Goal: Information Seeking & Learning: Learn about a topic

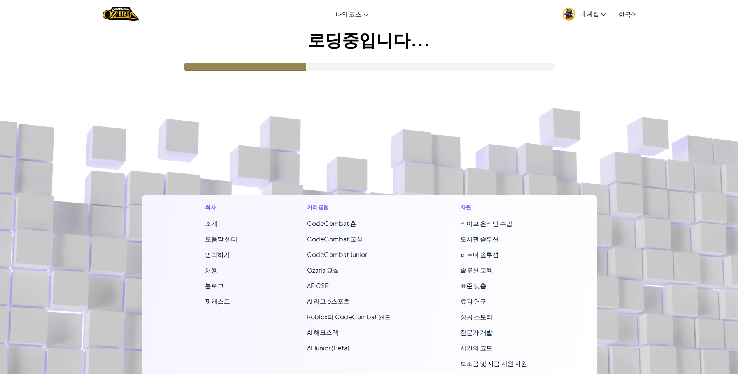
scroll to position [24, 0]
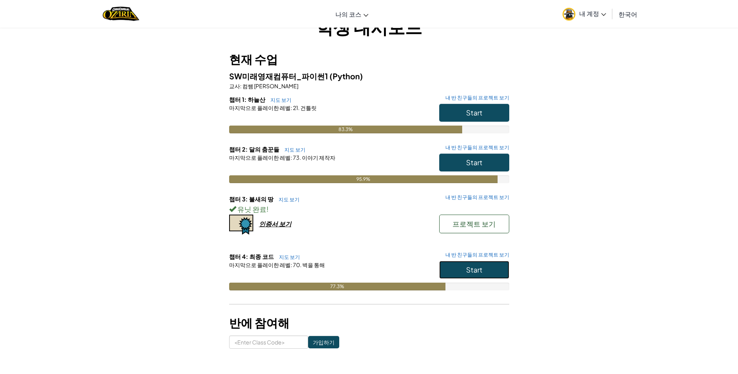
click at [476, 269] on span "Start" at bounding box center [474, 269] width 16 height 9
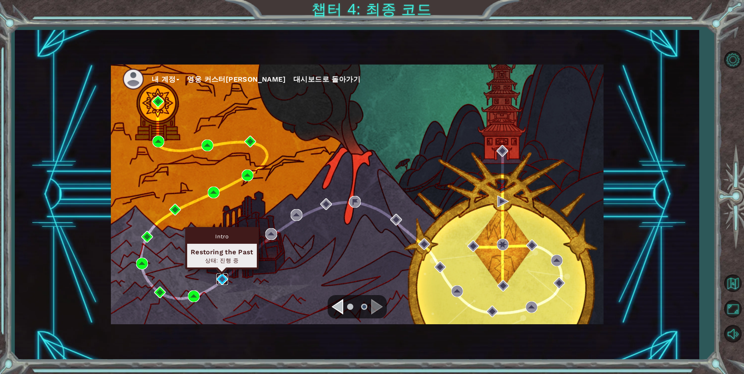
click at [225, 279] on img at bounding box center [222, 280] width 12 height 12
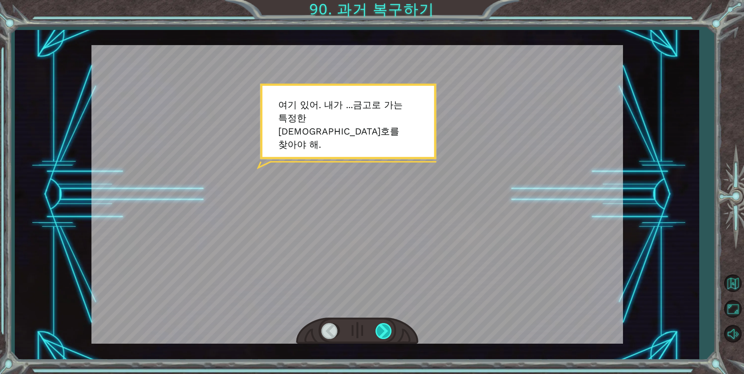
click at [385, 330] on div at bounding box center [385, 331] width 18 height 16
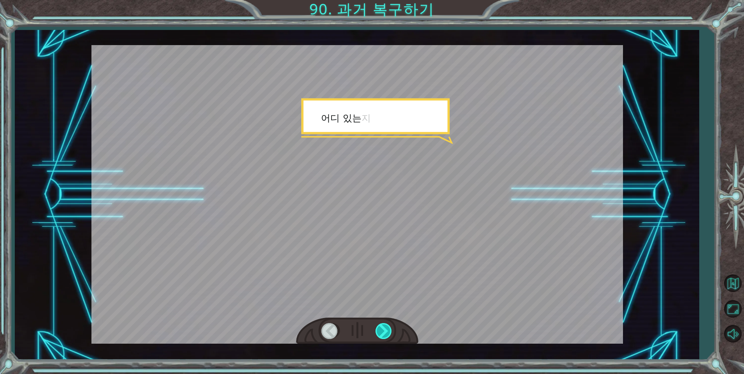
click at [385, 330] on div at bounding box center [385, 331] width 18 height 16
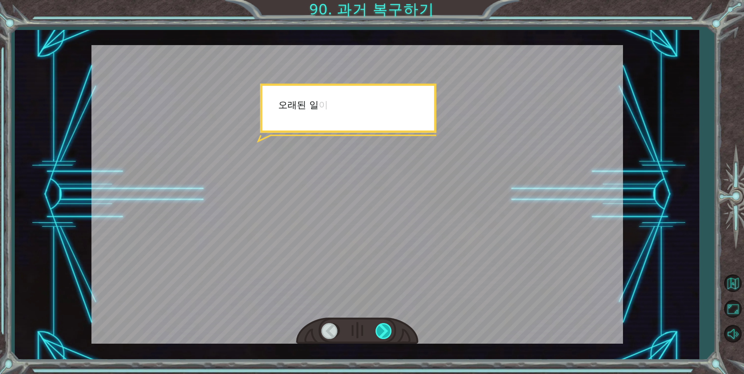
click at [385, 330] on div at bounding box center [385, 331] width 18 height 16
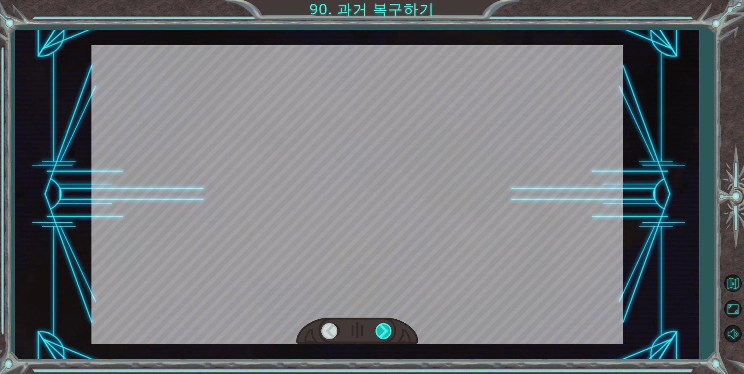
click at [385, 330] on div at bounding box center [385, 331] width 18 height 16
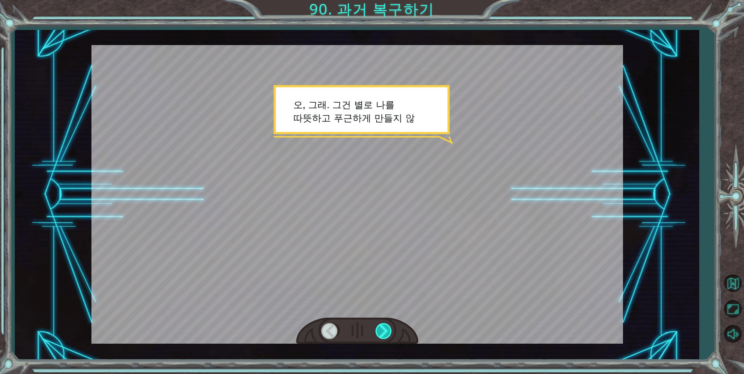
click at [385, 330] on div at bounding box center [385, 331] width 18 height 16
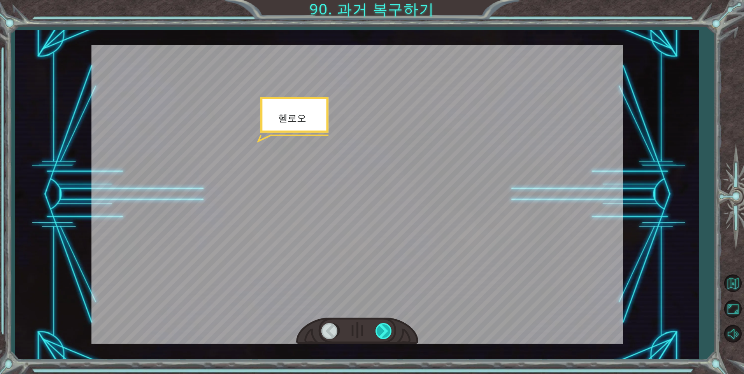
click at [385, 330] on div at bounding box center [385, 331] width 18 height 16
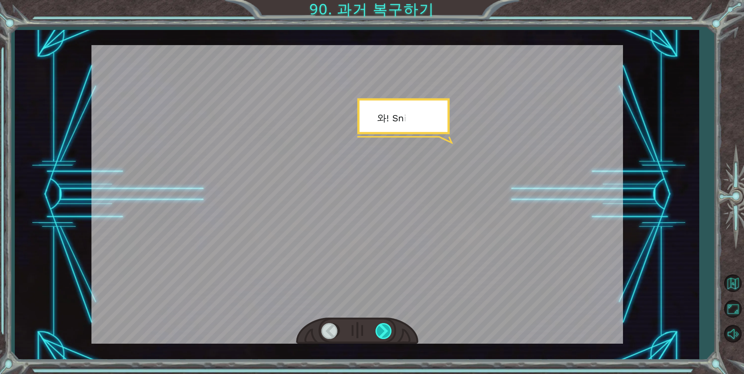
click at [385, 330] on div at bounding box center [385, 331] width 18 height 16
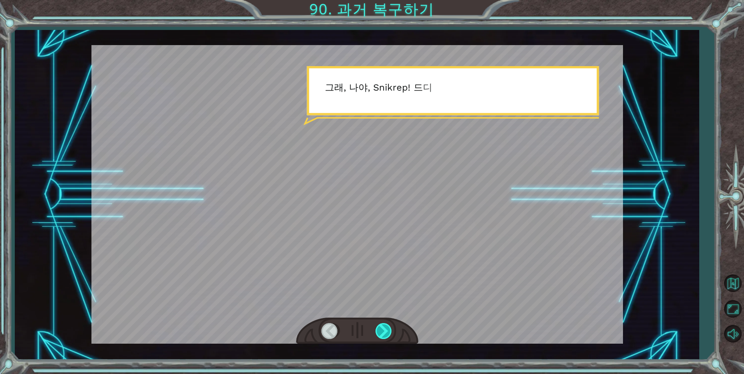
click at [386, 330] on div at bounding box center [385, 331] width 18 height 16
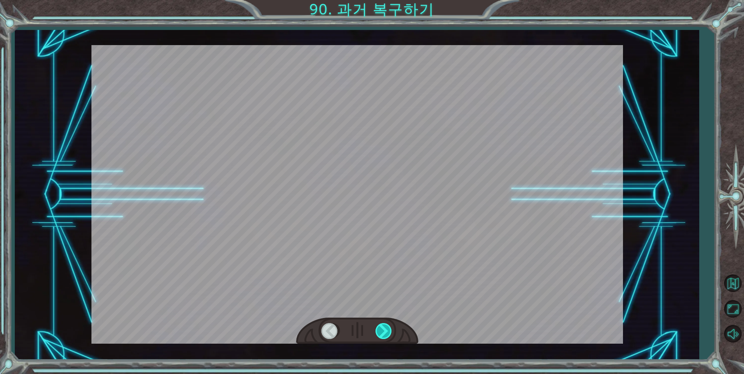
click at [386, 330] on div at bounding box center [385, 331] width 18 height 16
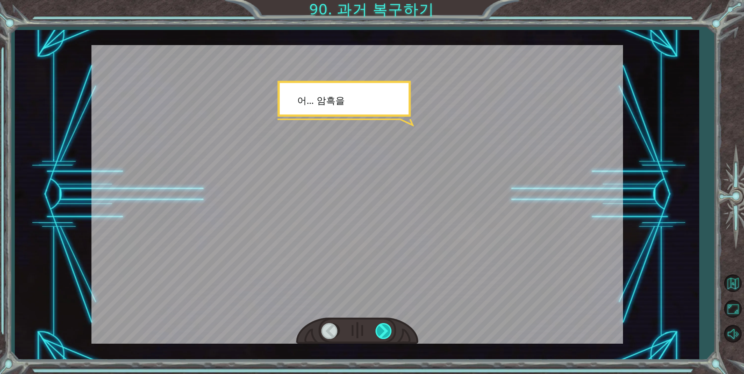
click at [386, 330] on div at bounding box center [385, 331] width 18 height 16
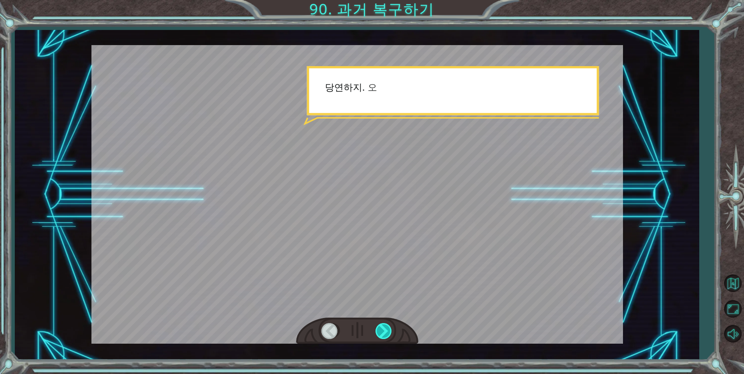
click at [386, 330] on div at bounding box center [385, 331] width 18 height 16
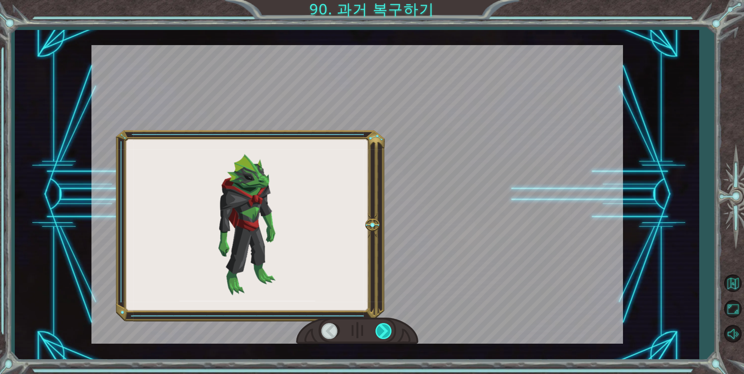
click at [386, 330] on div at bounding box center [385, 331] width 18 height 16
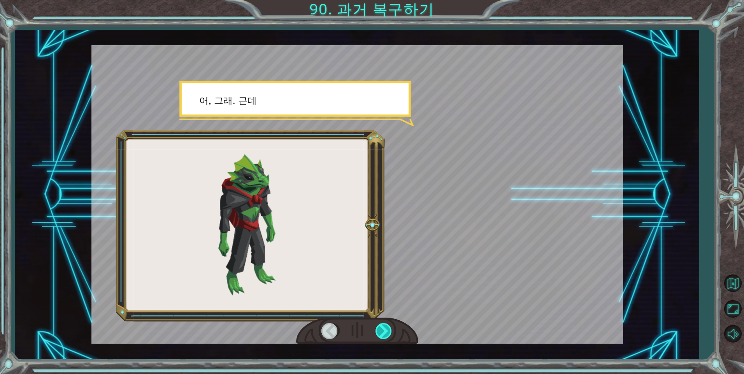
click at [386, 330] on div at bounding box center [385, 331] width 18 height 16
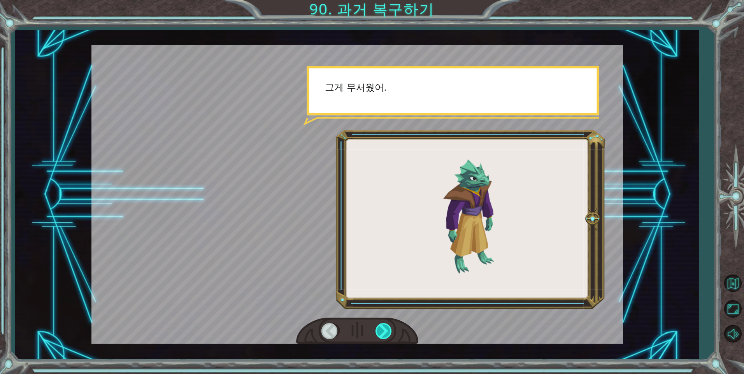
click at [386, 330] on div at bounding box center [385, 331] width 18 height 16
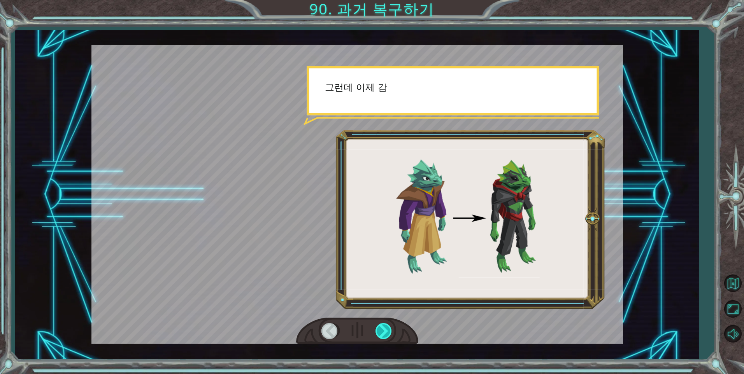
click at [386, 330] on div at bounding box center [385, 331] width 18 height 16
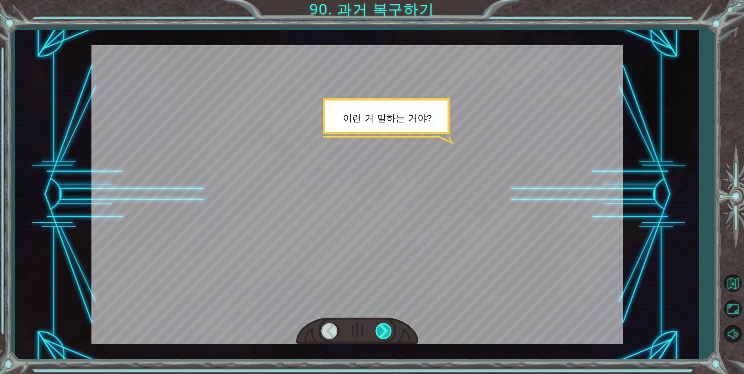
click at [386, 330] on div at bounding box center [385, 331] width 18 height 16
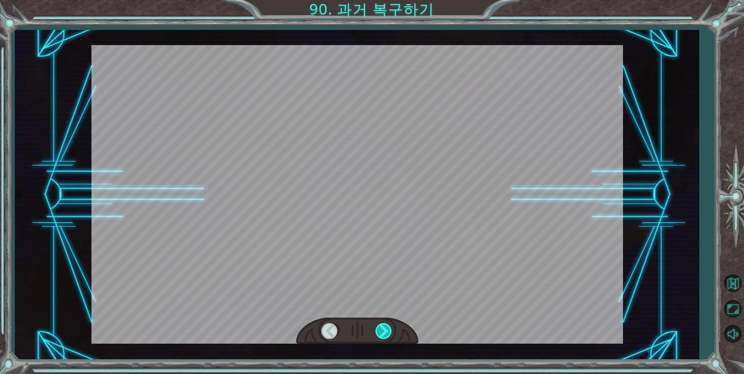
click at [386, 330] on div at bounding box center [385, 331] width 18 height 16
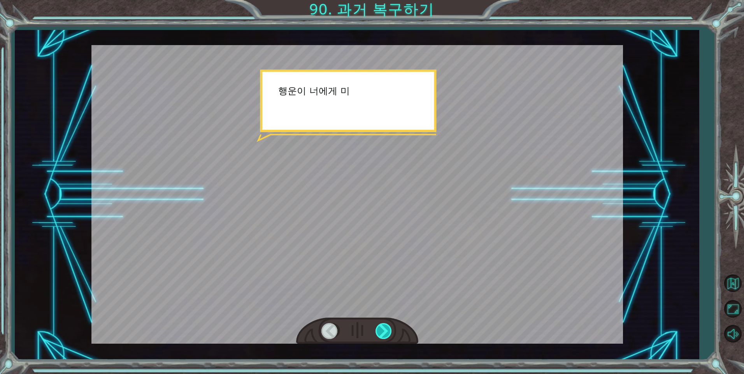
click at [386, 330] on div at bounding box center [385, 331] width 18 height 16
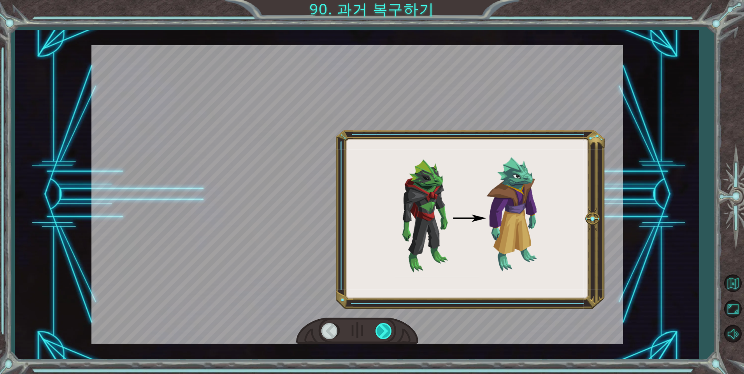
click at [386, 330] on div at bounding box center [385, 331] width 18 height 16
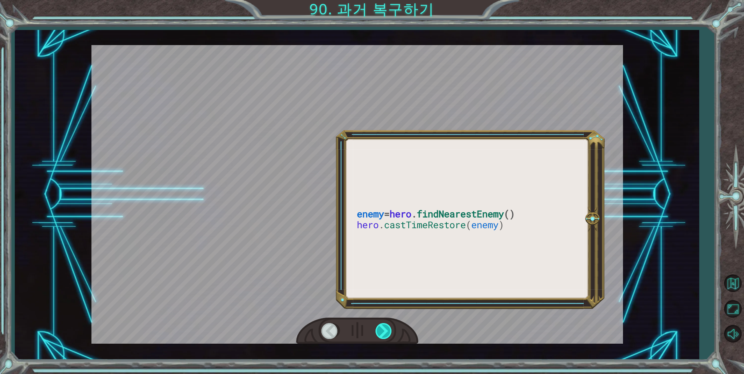
click at [386, 330] on div at bounding box center [385, 331] width 18 height 16
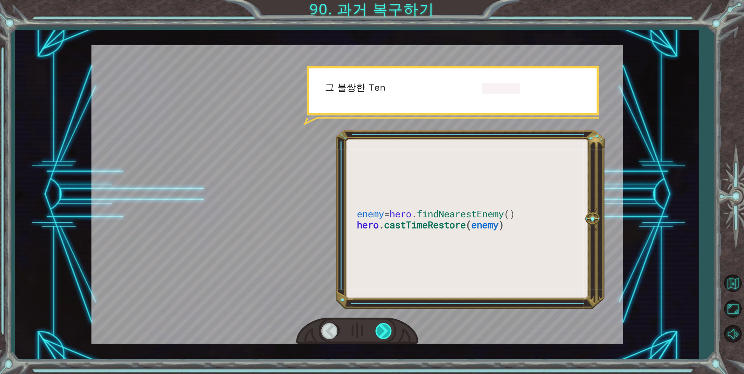
click at [386, 330] on div at bounding box center [385, 331] width 18 height 16
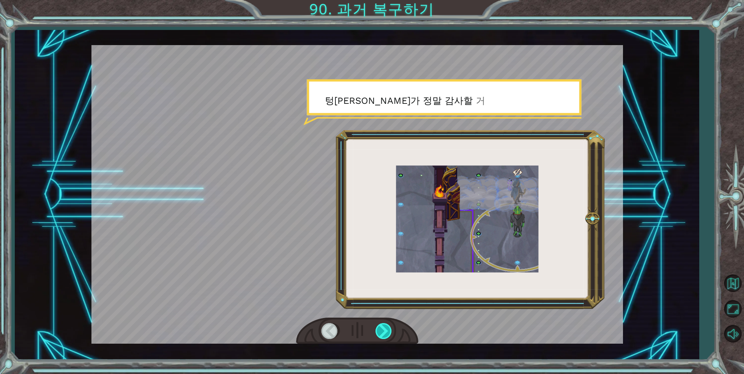
click at [386, 330] on div at bounding box center [385, 331] width 18 height 16
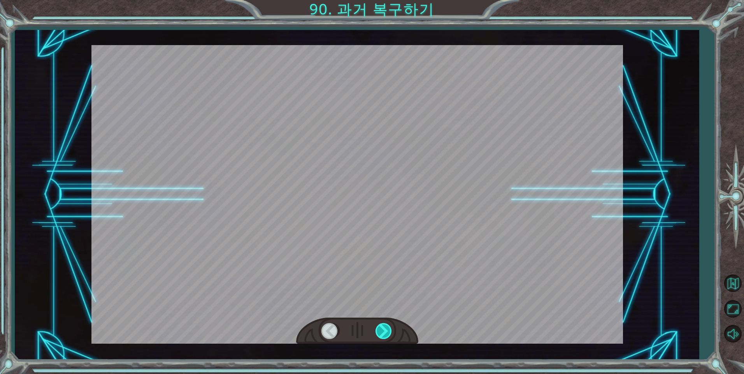
click at [386, 330] on div at bounding box center [385, 331] width 18 height 16
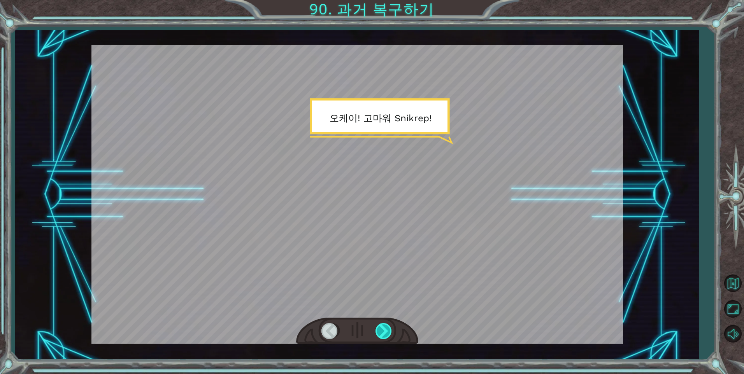
click at [386, 330] on div at bounding box center [385, 331] width 18 height 16
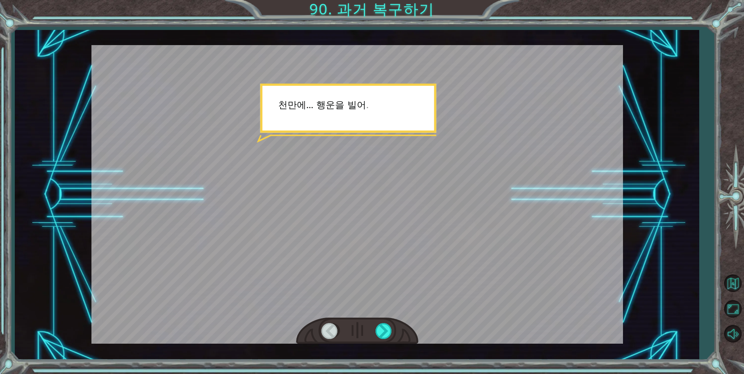
click at [396, 81] on div at bounding box center [357, 194] width 532 height 299
click at [382, 331] on div at bounding box center [385, 331] width 18 height 16
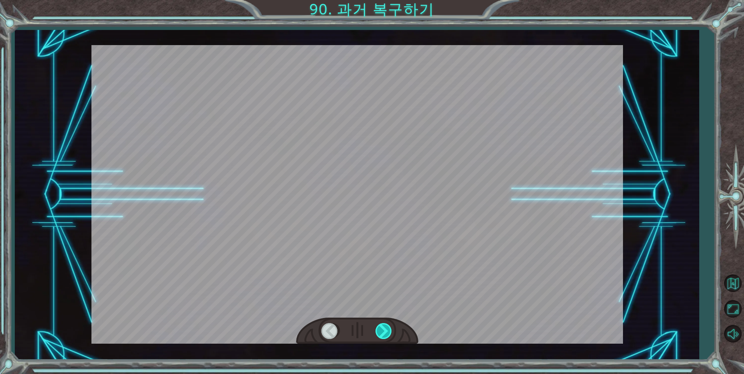
click at [382, 331] on div at bounding box center [385, 331] width 18 height 16
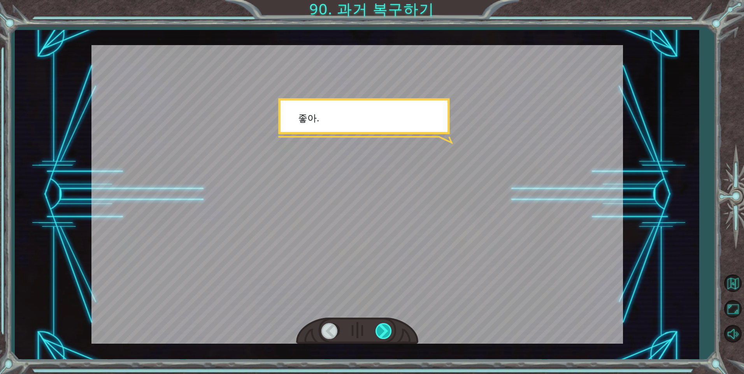
click at [382, 331] on div at bounding box center [385, 331] width 18 height 16
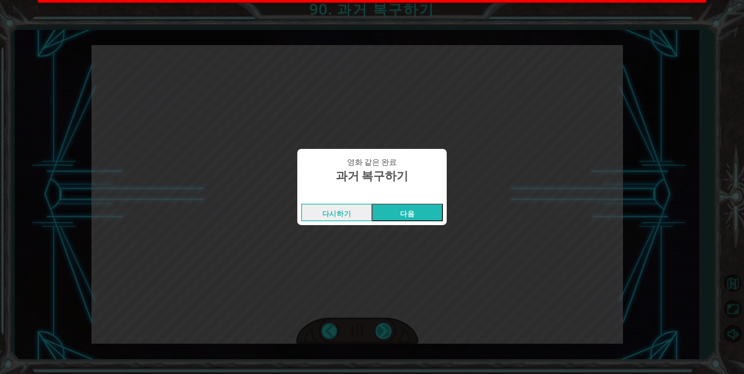
click at [382, 331] on div "영화 같은 완료 과거 복구하기 다시하기 다음" at bounding box center [372, 187] width 744 height 374
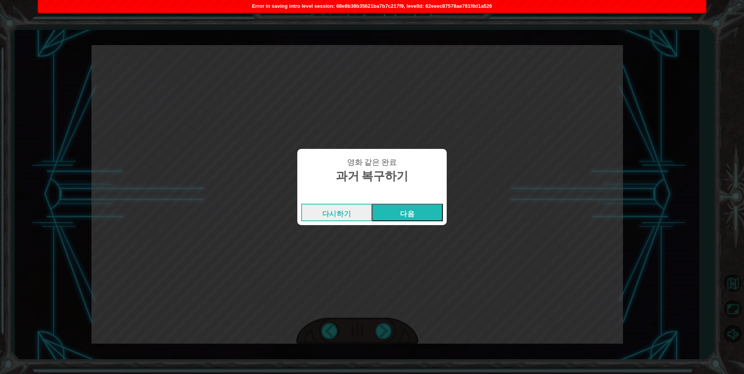
drag, startPoint x: 382, startPoint y: 331, endPoint x: 422, endPoint y: 213, distance: 123.9
click at [422, 213] on button "다음" at bounding box center [407, 213] width 71 height 18
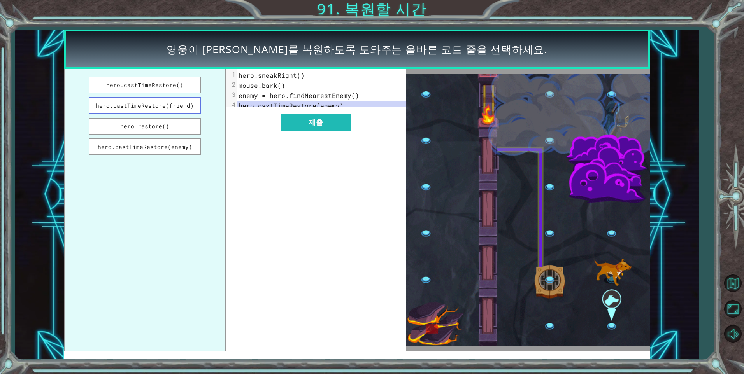
click at [179, 109] on button "hero.castTimeRestore(friend)" at bounding box center [145, 105] width 112 height 17
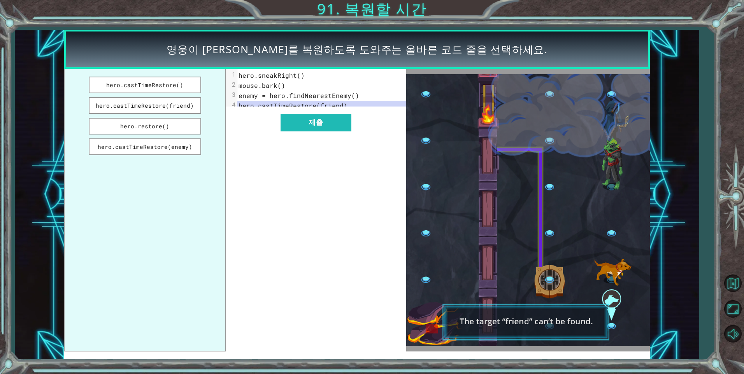
click at [176, 156] on ul "hero.castTimeRestore() hero.castTimeRestore(friend) hero.restore() hero.castTim…" at bounding box center [144, 210] width 161 height 283
click at [179, 149] on button "hero.castTimeRestore(enemy)" at bounding box center [145, 147] width 112 height 17
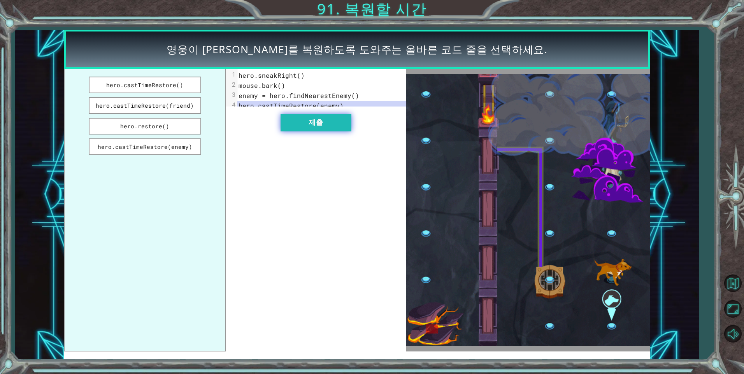
click at [332, 131] on button "제출" at bounding box center [316, 123] width 71 height 18
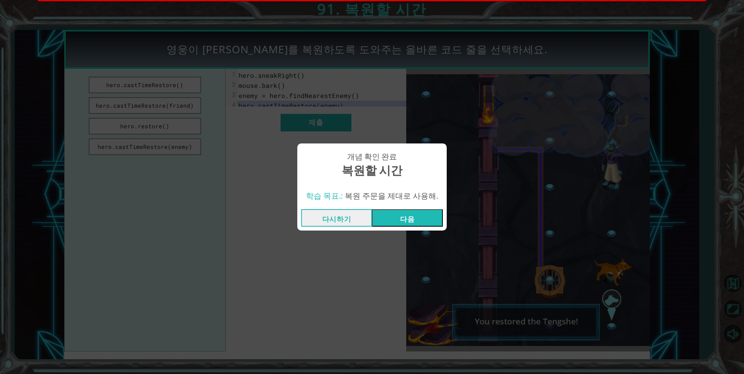
click at [429, 7] on div "개념 확인 완료 복원할 시간 학습 목표.: 복원 주문을 제대로 사용해. 다시하기 다음" at bounding box center [372, 187] width 744 height 374
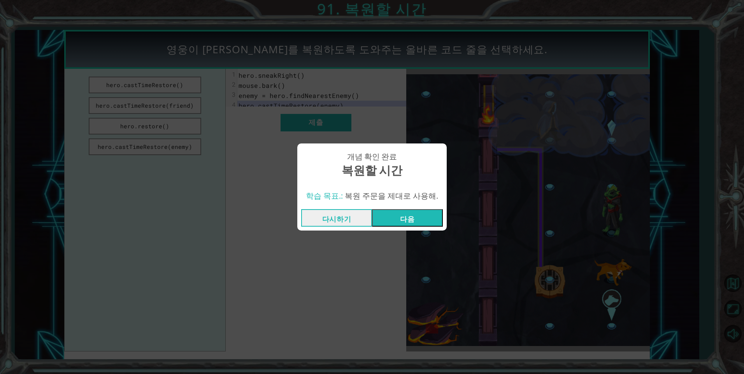
click at [420, 215] on button "다음" at bounding box center [407, 218] width 71 height 18
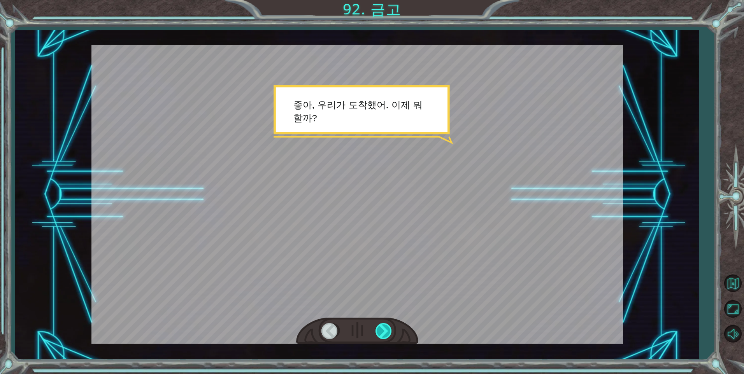
click at [385, 332] on div at bounding box center [385, 331] width 18 height 16
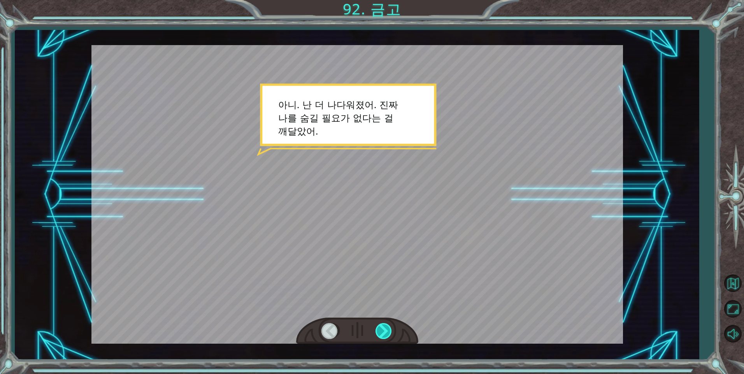
click at [385, 332] on div at bounding box center [385, 331] width 18 height 16
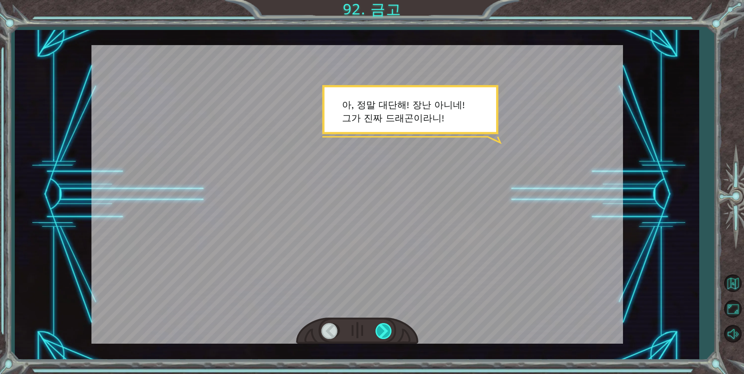
click at [385, 332] on div at bounding box center [385, 331] width 18 height 16
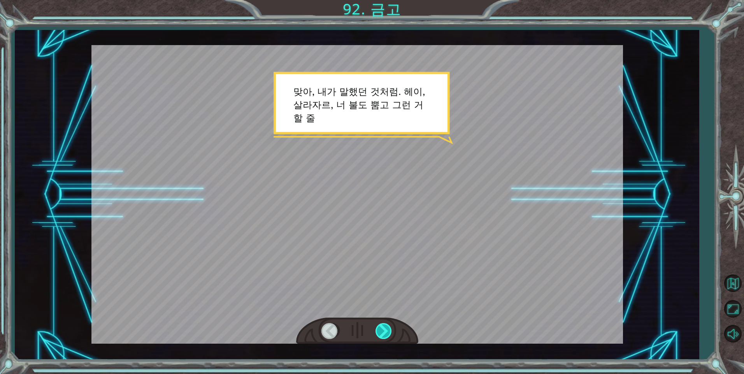
click at [385, 332] on div at bounding box center [385, 331] width 18 height 16
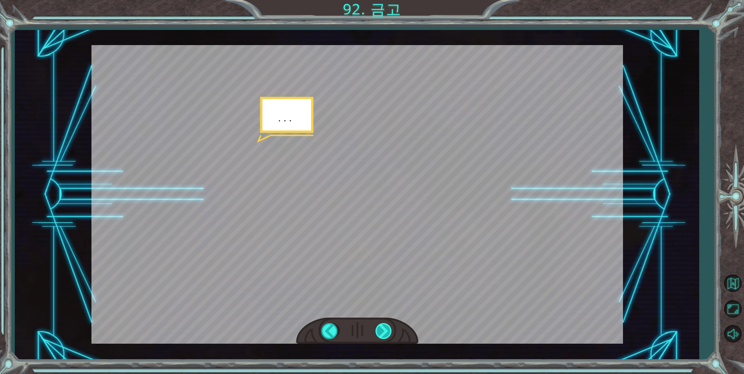
click at [385, 332] on div at bounding box center [385, 331] width 18 height 16
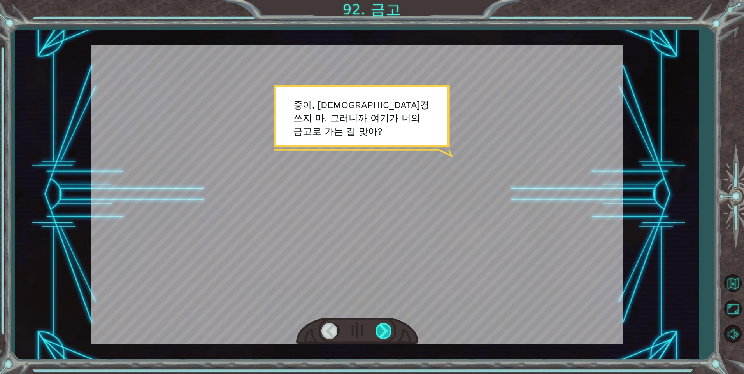
click at [385, 332] on div at bounding box center [385, 331] width 18 height 16
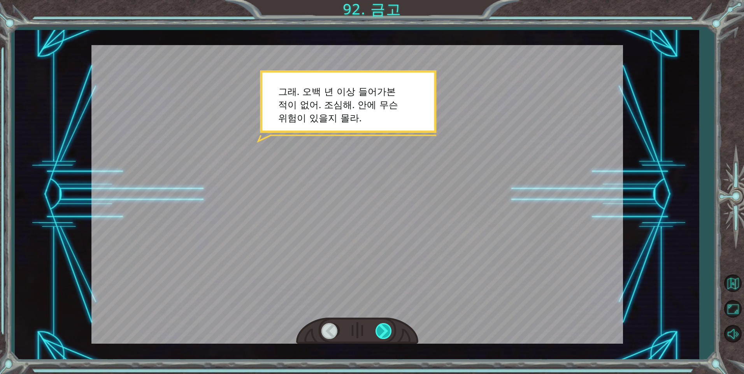
click at [385, 332] on div at bounding box center [385, 331] width 18 height 16
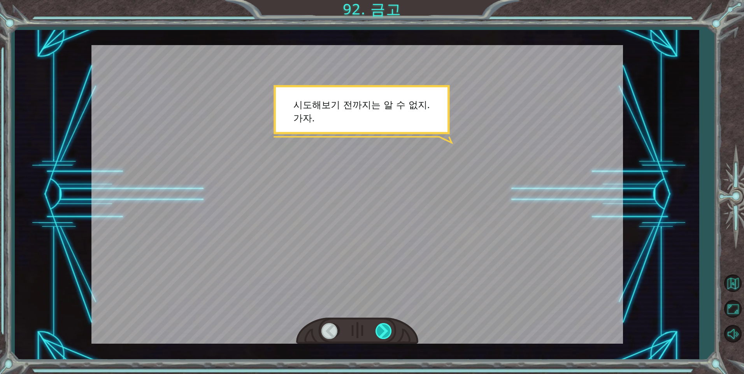
click at [385, 332] on div at bounding box center [385, 331] width 18 height 16
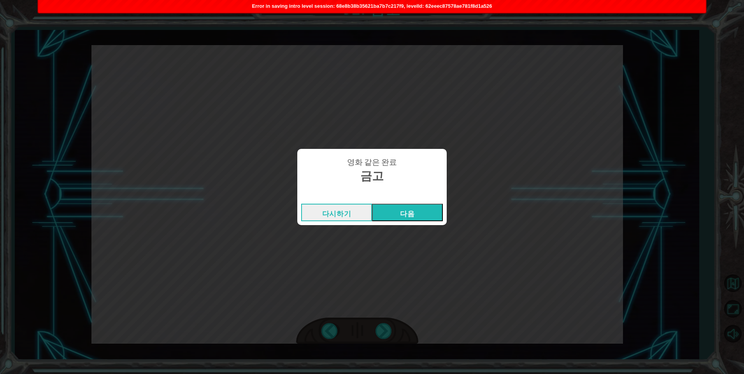
click at [404, 209] on button "다음" at bounding box center [407, 213] width 71 height 18
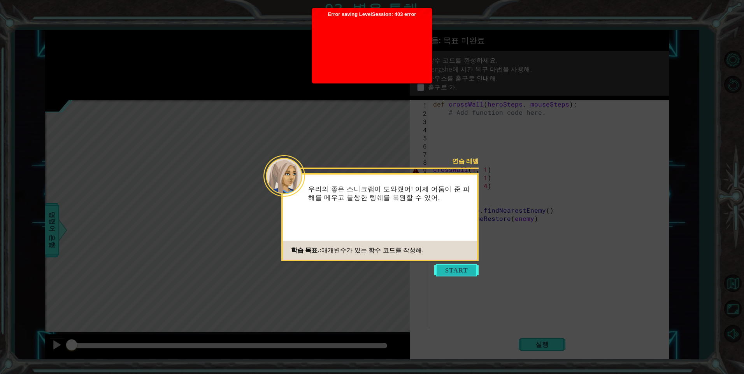
click at [455, 273] on button "Start" at bounding box center [456, 270] width 44 height 12
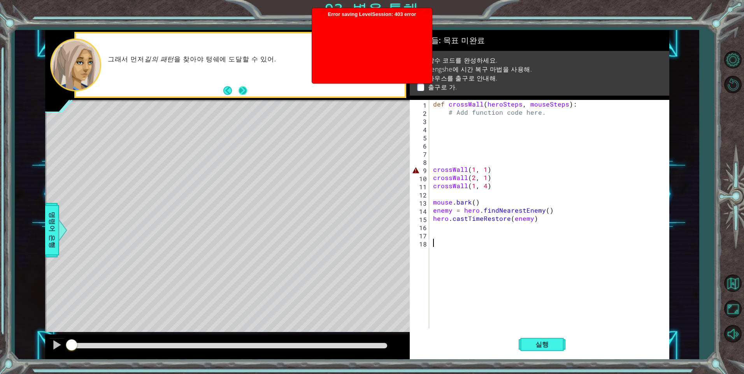
click at [241, 89] on button "Next" at bounding box center [243, 90] width 12 height 12
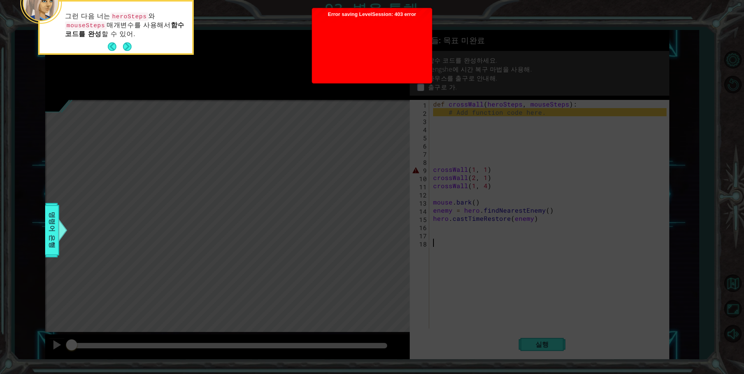
click at [737, 286] on icon at bounding box center [372, 56] width 744 height 637
click at [128, 46] on button "Next" at bounding box center [127, 47] width 14 height 14
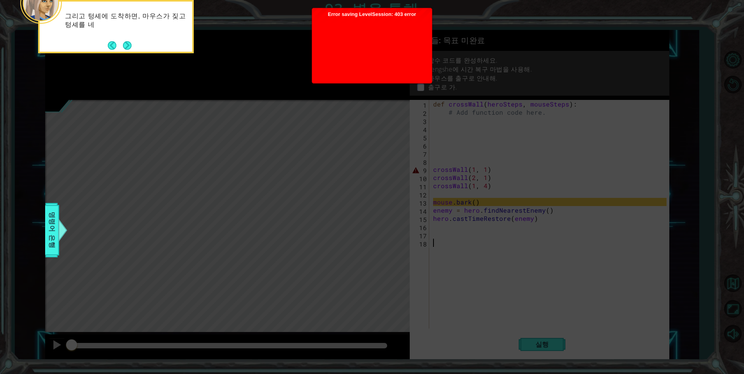
click at [128, 46] on button "Next" at bounding box center [127, 45] width 10 height 10
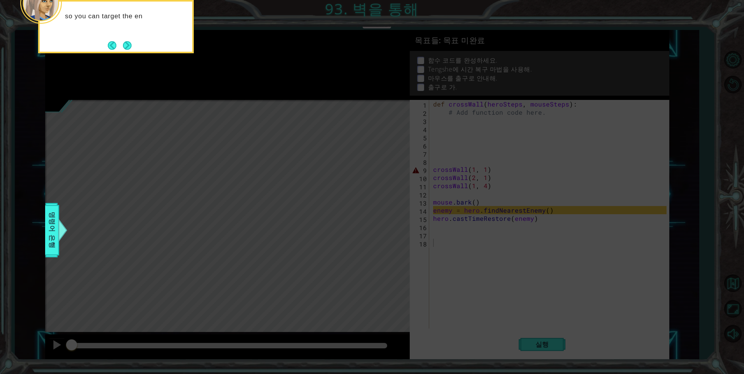
click at [128, 46] on button "Next" at bounding box center [127, 45] width 10 height 10
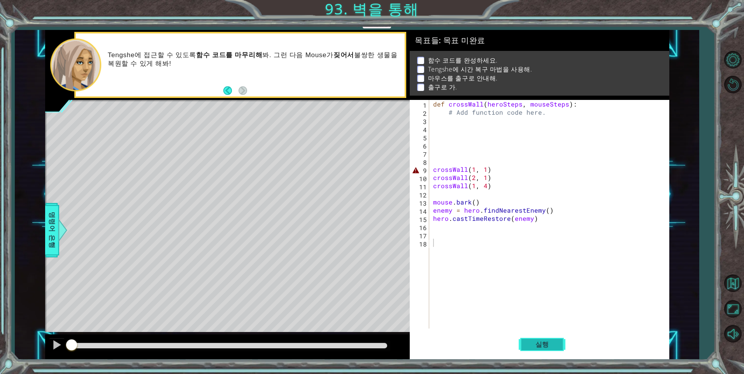
click at [547, 346] on span "실행" at bounding box center [543, 345] width 30 height 8
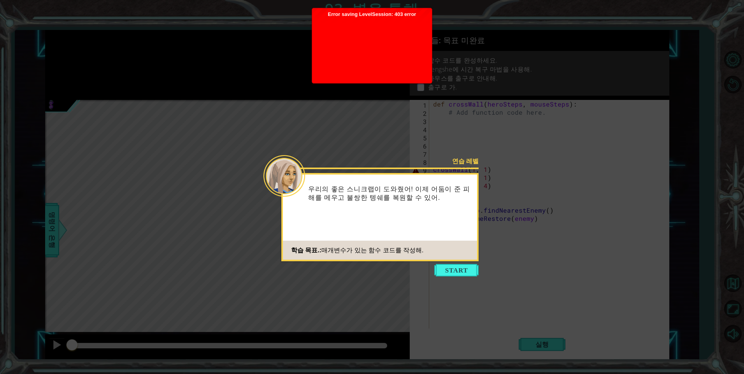
click at [448, 122] on icon at bounding box center [372, 187] width 744 height 374
click at [404, 117] on icon at bounding box center [372, 187] width 744 height 374
click at [368, 53] on div at bounding box center [372, 49] width 112 height 62
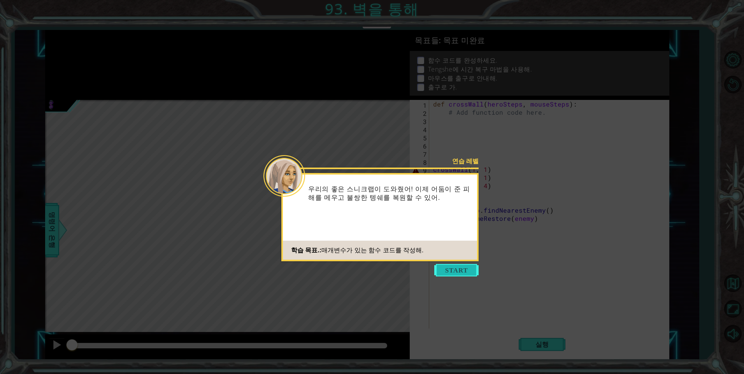
click at [453, 267] on button "Start" at bounding box center [456, 270] width 44 height 12
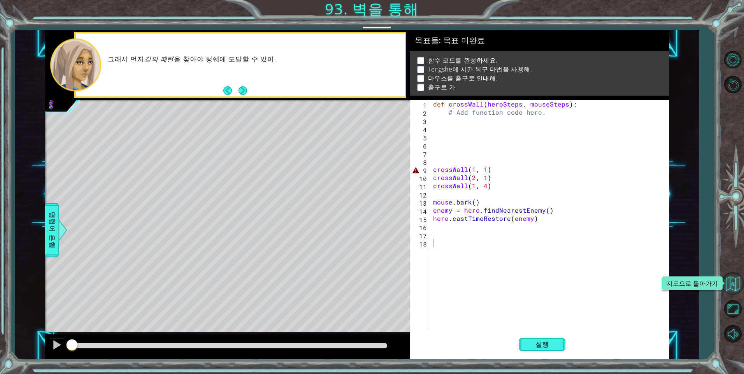
click at [733, 283] on button "지도으로 돌아가기" at bounding box center [733, 283] width 23 height 23
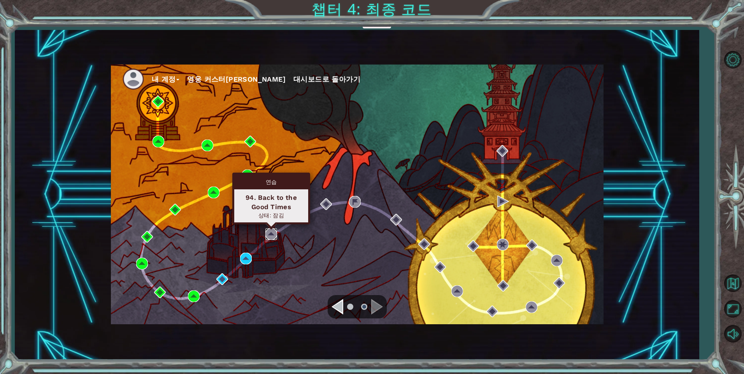
click at [269, 234] on img at bounding box center [271, 234] width 12 height 12
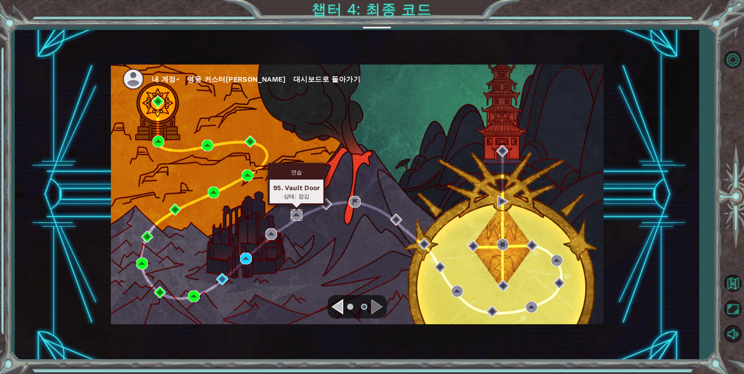
click at [295, 212] on img at bounding box center [297, 215] width 12 height 12
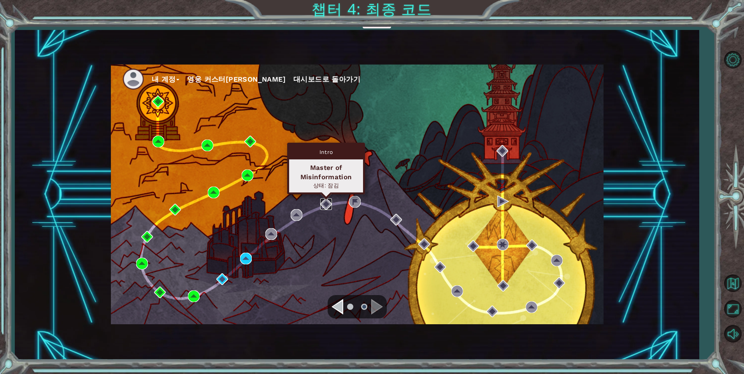
click at [325, 202] on img at bounding box center [326, 204] width 12 height 12
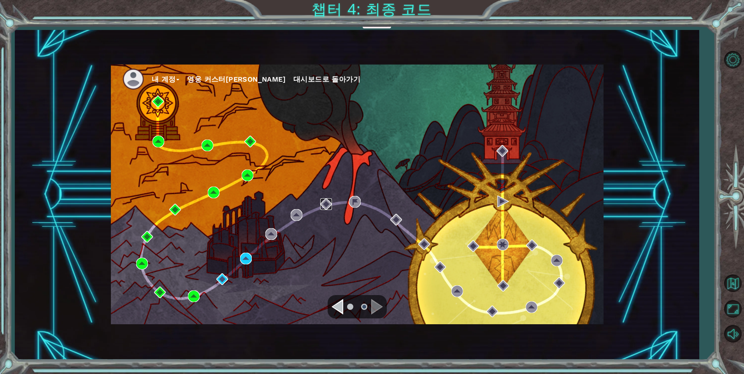
click at [325, 202] on img at bounding box center [326, 204] width 12 height 12
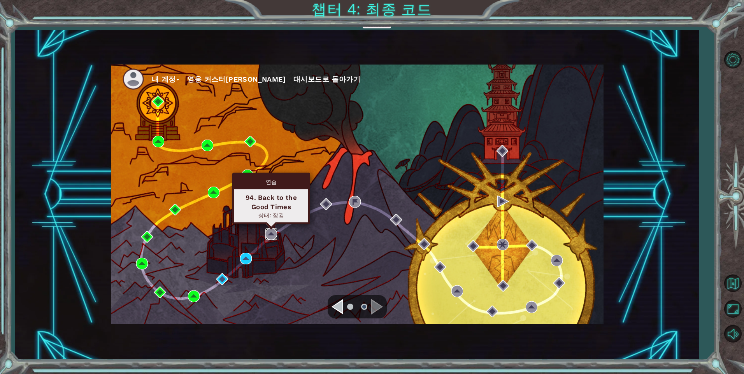
click at [273, 232] on img at bounding box center [271, 234] width 12 height 12
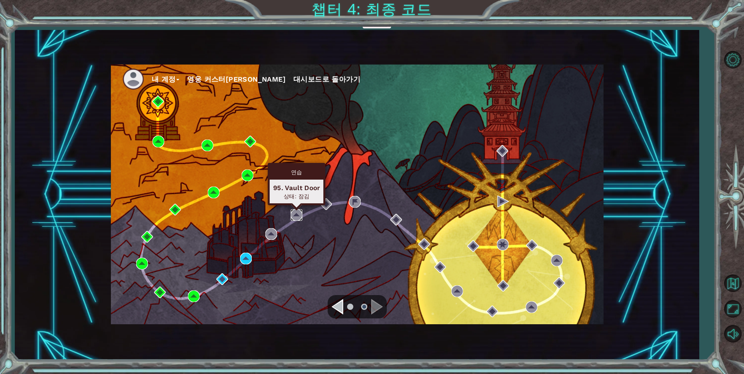
click at [299, 213] on img at bounding box center [297, 215] width 12 height 12
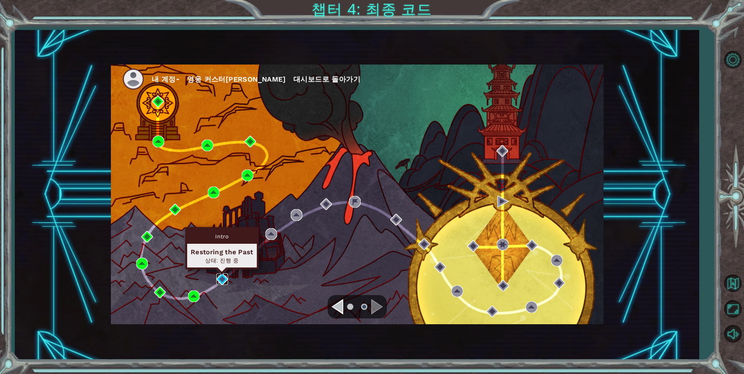
click at [218, 279] on img at bounding box center [222, 280] width 12 height 12
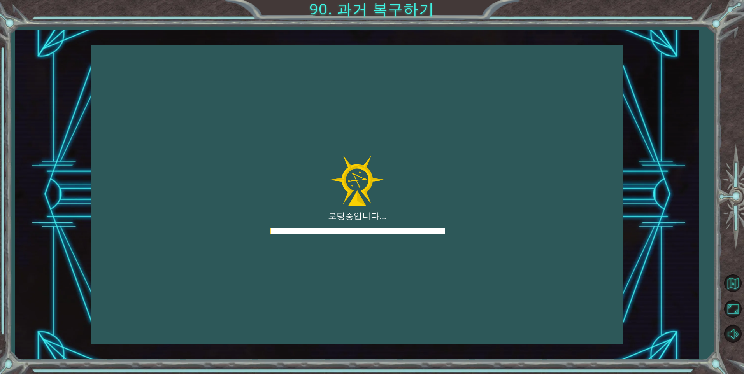
click at [218, 279] on div at bounding box center [357, 194] width 532 height 299
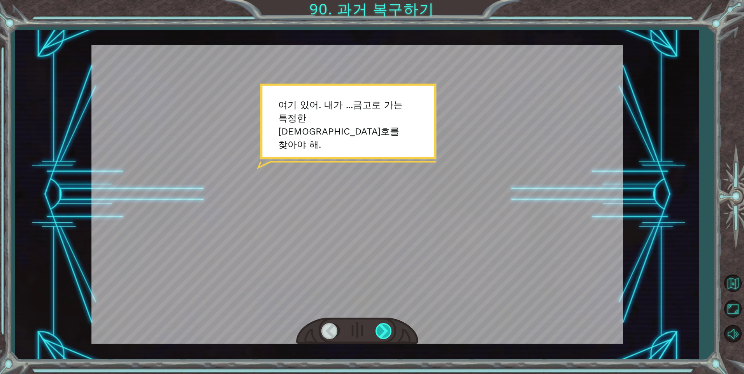
click at [389, 331] on div at bounding box center [385, 331] width 18 height 16
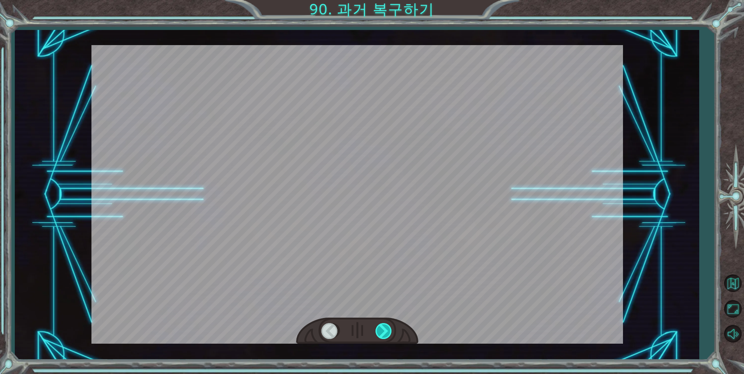
click at [389, 331] on div at bounding box center [385, 331] width 18 height 16
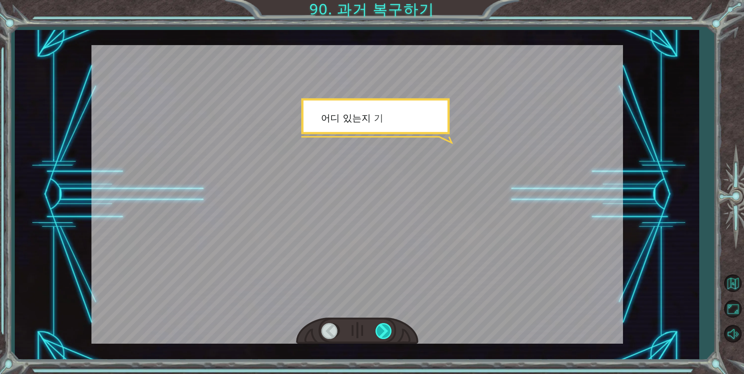
click at [389, 331] on div at bounding box center [385, 331] width 18 height 16
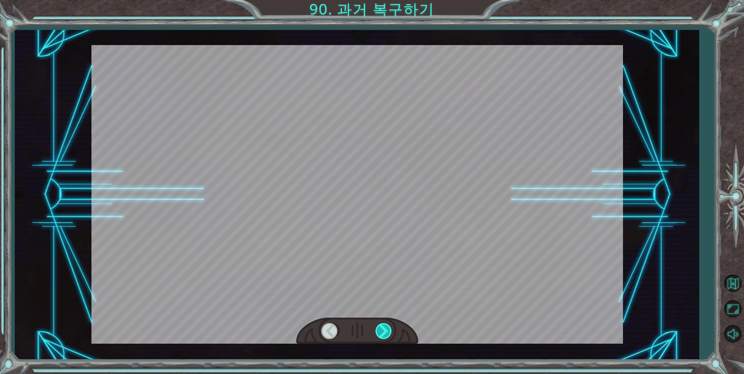
click at [389, 331] on div at bounding box center [385, 331] width 18 height 16
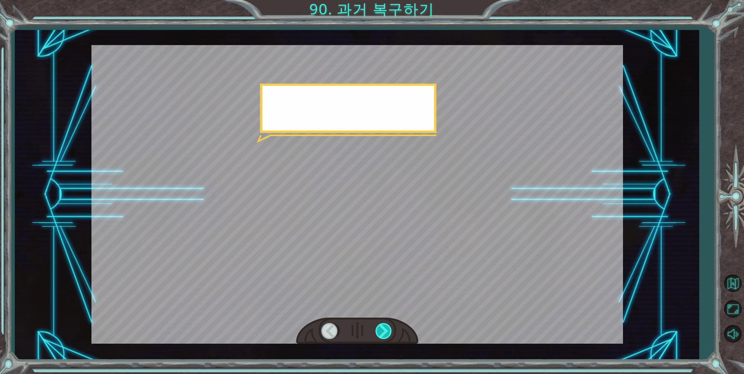
click at [389, 331] on div at bounding box center [385, 331] width 18 height 16
click at [388, 331] on div at bounding box center [385, 331] width 18 height 16
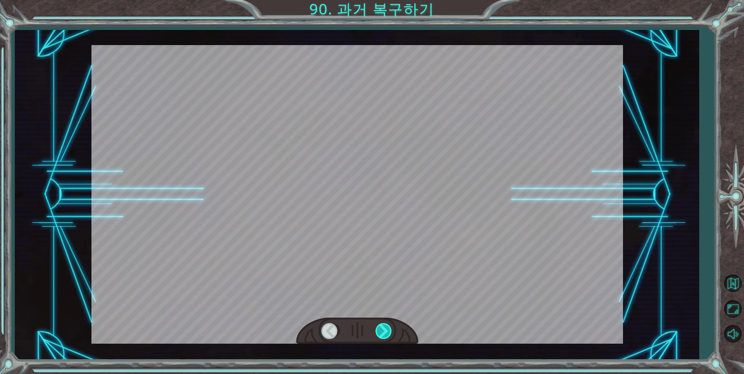
click at [387, 328] on div at bounding box center [385, 331] width 18 height 16
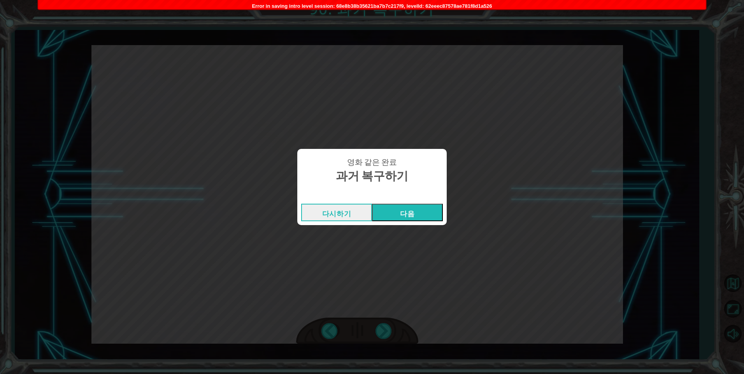
click at [427, 10] on div "영화 같은 완료 과거 복구하기 다시하기 다음" at bounding box center [372, 187] width 744 height 374
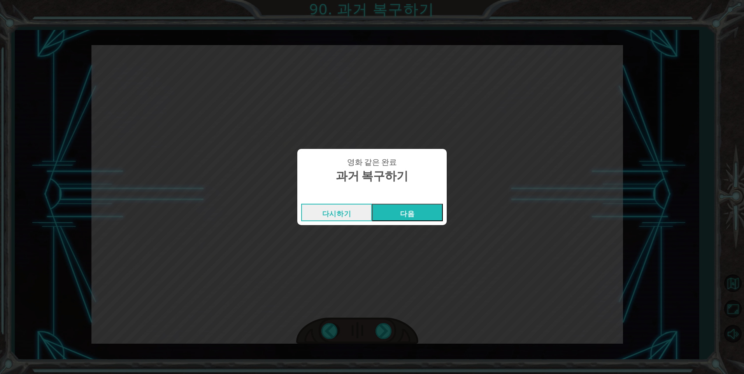
click at [426, 212] on button "다음" at bounding box center [407, 213] width 71 height 18
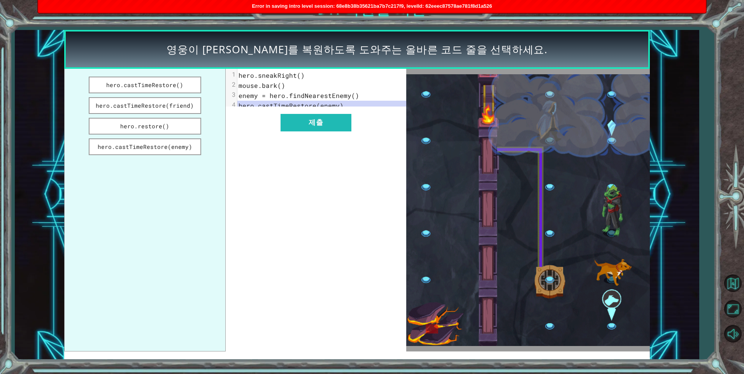
click at [374, 12] on div "Error in saving intro level session: 68e8b38b35621ba7b7c217f9, levelId: 62eeec8…" at bounding box center [372, 6] width 668 height 13
